Goal: Information Seeking & Learning: Learn about a topic

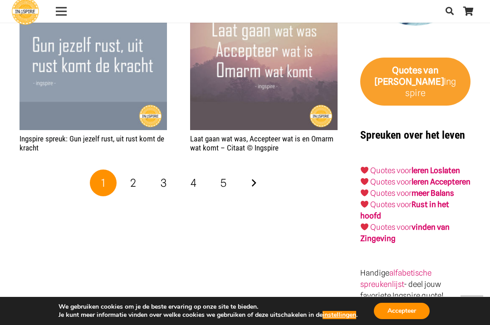
scroll to position [1357, 0]
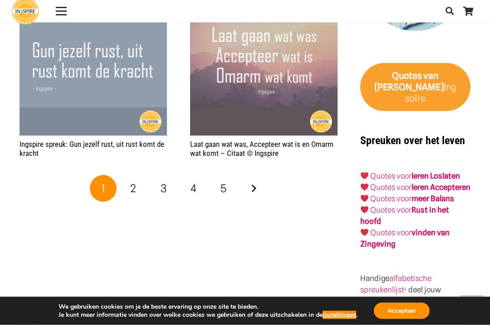
click at [141, 183] on link "2" at bounding box center [133, 188] width 27 height 27
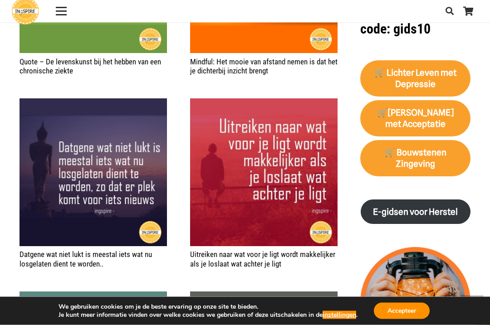
scroll to position [852, 0]
click at [409, 319] on button "Accepteer" at bounding box center [402, 311] width 56 height 16
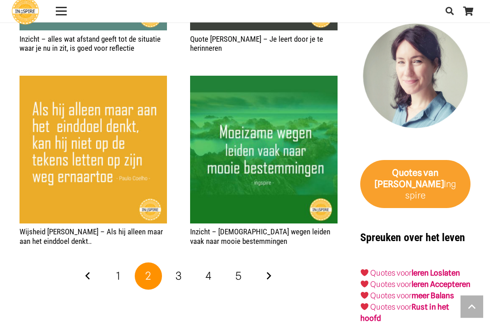
scroll to position [1261, 0]
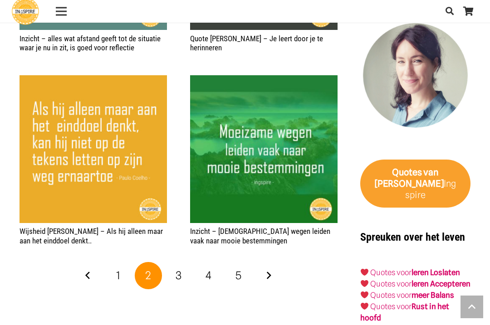
click at [188, 272] on link "3" at bounding box center [178, 275] width 27 height 27
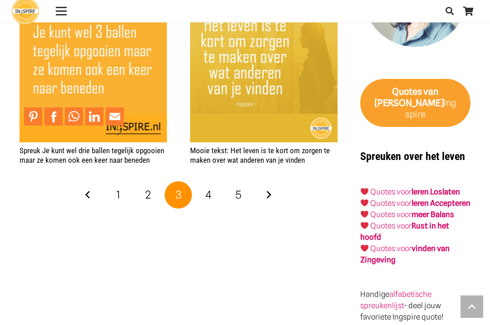
scroll to position [1344, 0]
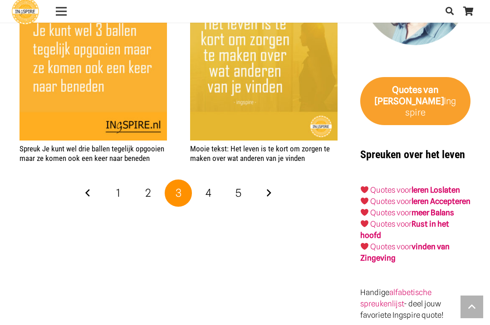
click at [199, 182] on link "4" at bounding box center [208, 193] width 27 height 27
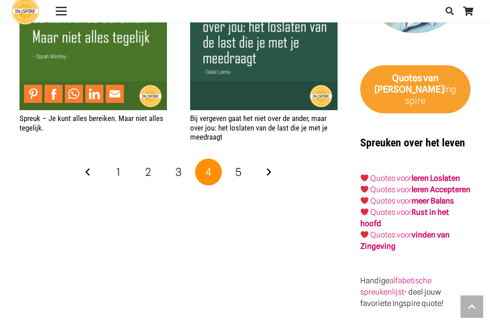
scroll to position [1361, 0]
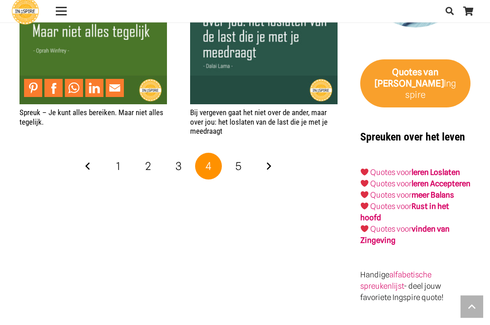
click at [238, 155] on link "5" at bounding box center [238, 166] width 27 height 27
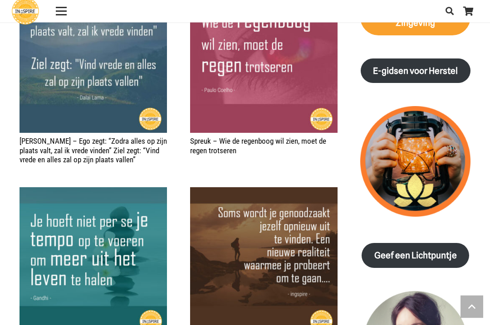
scroll to position [993, 0]
